Goal: Information Seeking & Learning: Learn about a topic

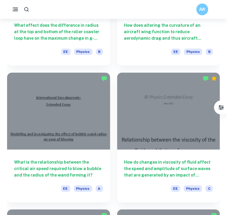
scroll to position [812, 0]
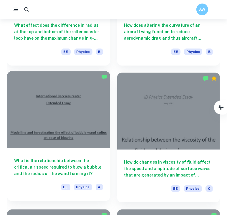
click at [75, 98] on div at bounding box center [58, 109] width 103 height 77
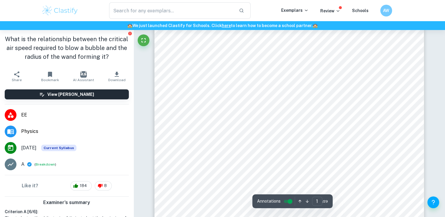
scroll to position [90, 0]
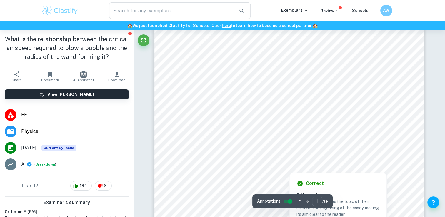
click at [216, 71] on div at bounding box center [290, 75] width 202 height 11
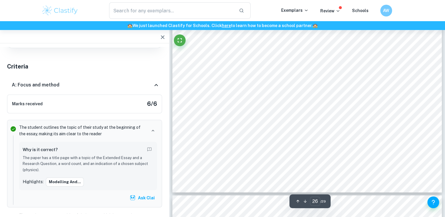
scroll to position [9873, 0]
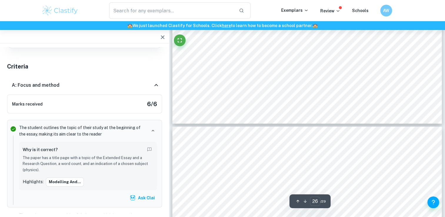
type input "27"
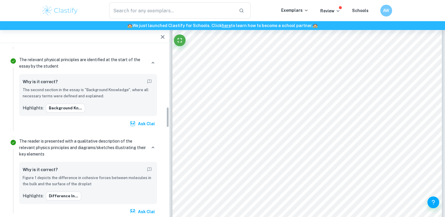
scroll to position [489, 0]
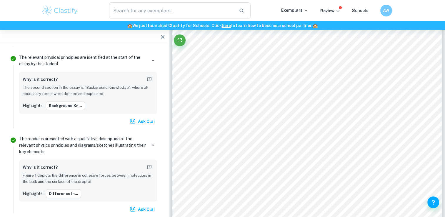
click at [162, 36] on icon "button" at bounding box center [162, 37] width 7 height 7
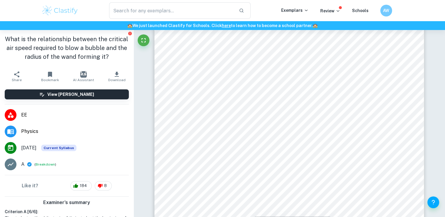
scroll to position [0, 0]
click at [128, 33] on icon "Report issue" at bounding box center [130, 34] width 4 height 4
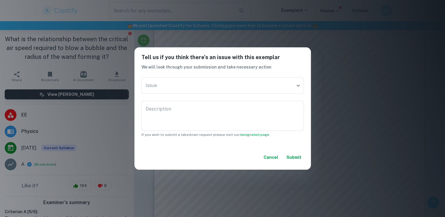
click at [133, 39] on div "Tell us if you think there's an issue with this exemplar We will look through y…" at bounding box center [222, 108] width 445 height 217
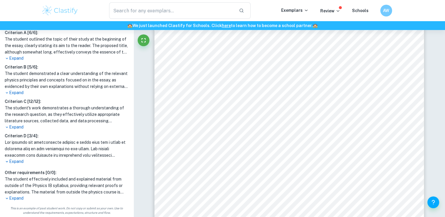
scroll to position [10138, 0]
click at [20, 91] on p "Expand" at bounding box center [67, 93] width 124 height 6
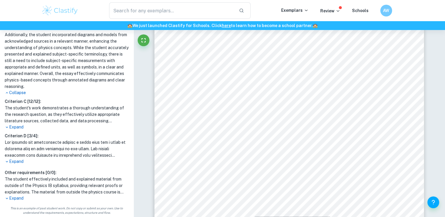
scroll to position [0, 0]
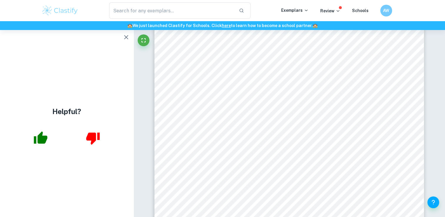
click at [132, 31] on div "Helpful?" at bounding box center [67, 123] width 134 height 187
click at [129, 33] on button "button" at bounding box center [126, 37] width 12 height 12
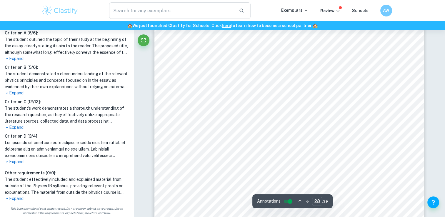
scroll to position [10532, 0]
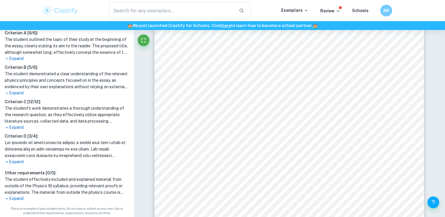
click at [22, 158] on h1 at bounding box center [67, 148] width 124 height 19
click at [20, 162] on p "Expand" at bounding box center [67, 162] width 124 height 6
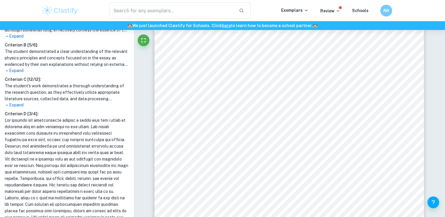
scroll to position [209, 0]
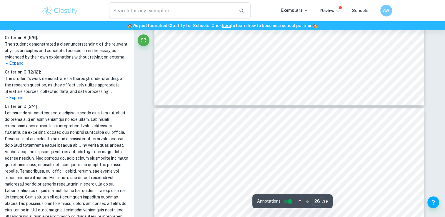
type input "25"
